Goal: Task Accomplishment & Management: Complete application form

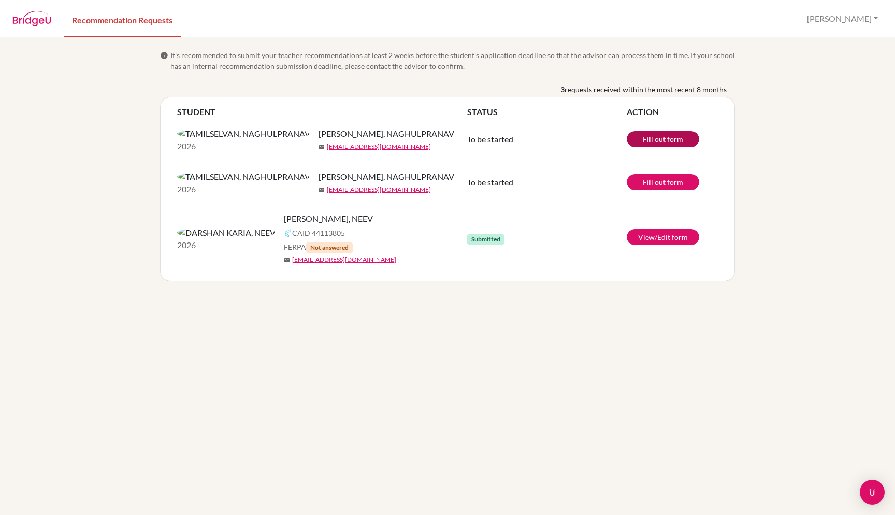
click at [653, 147] on link "Fill out form" at bounding box center [663, 139] width 73 height 16
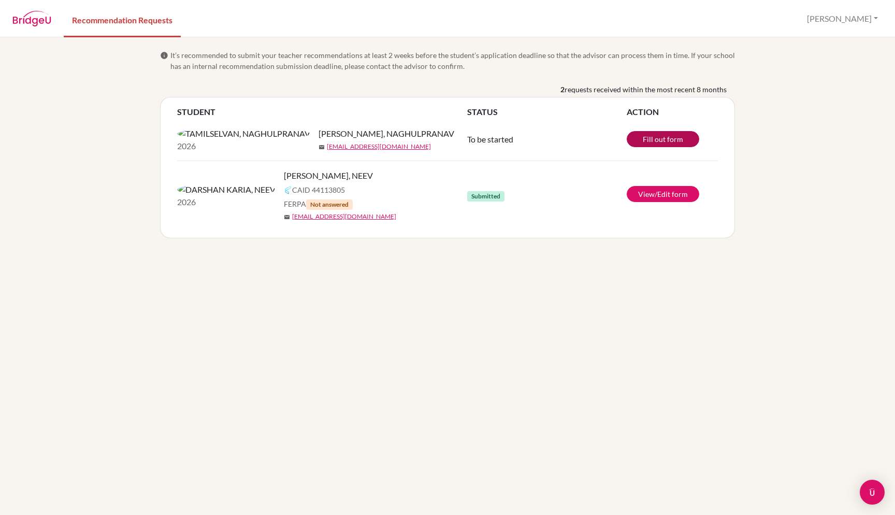
click at [664, 146] on link "Fill out form" at bounding box center [663, 139] width 73 height 16
click at [650, 140] on link "View/Edit form" at bounding box center [663, 138] width 73 height 16
